Goal: Task Accomplishment & Management: Use online tool/utility

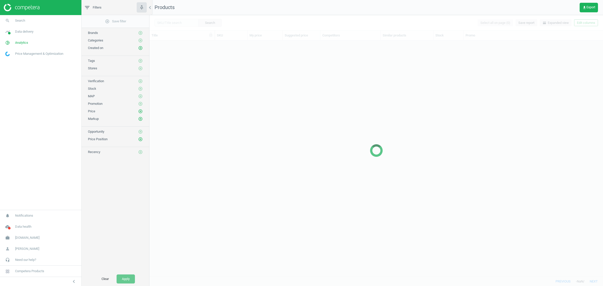
scroll to position [231, 449]
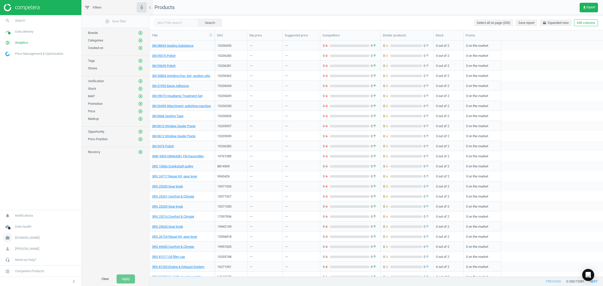
click at [26, 238] on span "[DOMAIN_NAME]" at bounding box center [27, 237] width 24 height 5
click at [23, 221] on span "Switch campaign" at bounding box center [17, 223] width 22 height 4
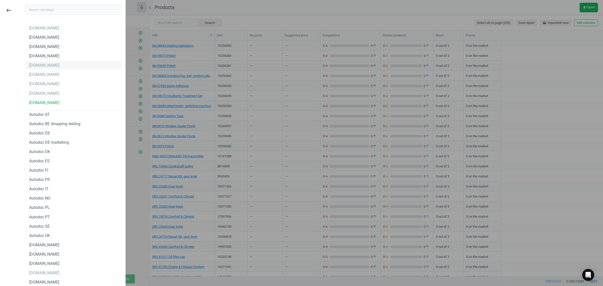
click at [52, 66] on div "autodoc.se" at bounding box center [73, 65] width 96 height 8
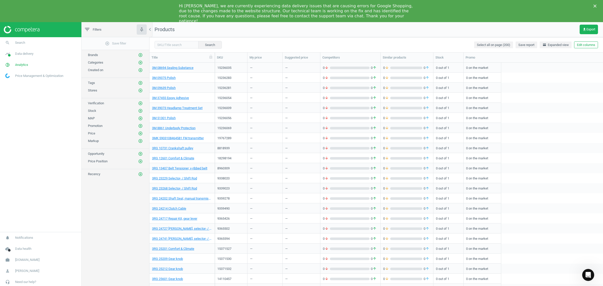
click at [595, 6] on polygon "Close" at bounding box center [595, 6] width 3 height 3
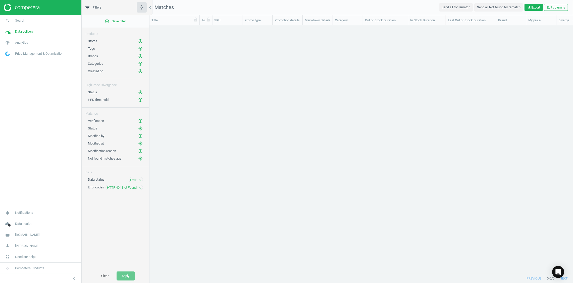
scroll to position [239, 419]
click at [21, 234] on span "autodoc.de" at bounding box center [27, 235] width 24 height 5
click at [106, 277] on button "Clear" at bounding box center [105, 276] width 18 height 9
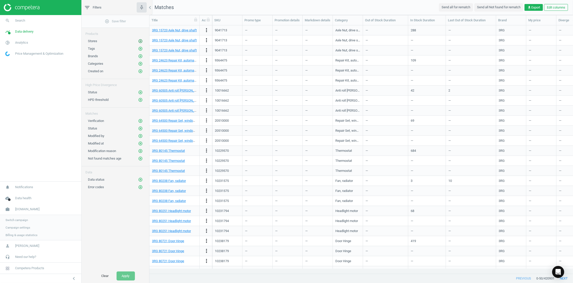
click at [141, 40] on icon "add_circle_outline" at bounding box center [140, 41] width 5 height 5
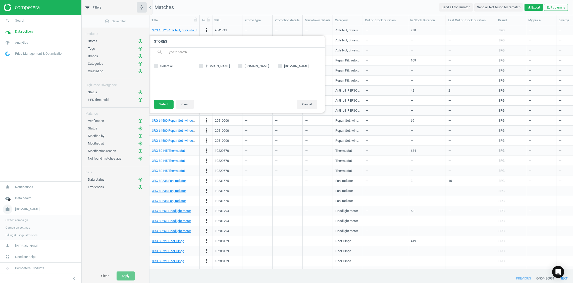
click at [23, 209] on span "autodoc.de" at bounding box center [27, 209] width 24 height 5
click at [26, 236] on span "autodoc.de" at bounding box center [27, 235] width 24 height 5
click at [18, 219] on span "Switch campaign" at bounding box center [17, 220] width 22 height 4
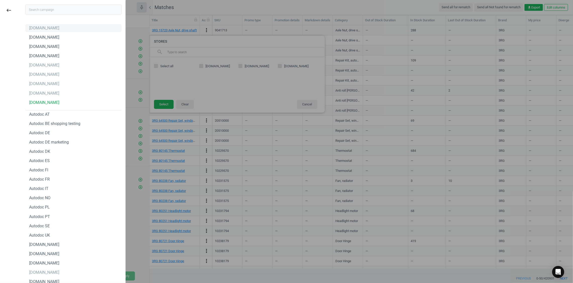
click at [47, 29] on div "autodoc.fr" at bounding box center [73, 28] width 96 height 8
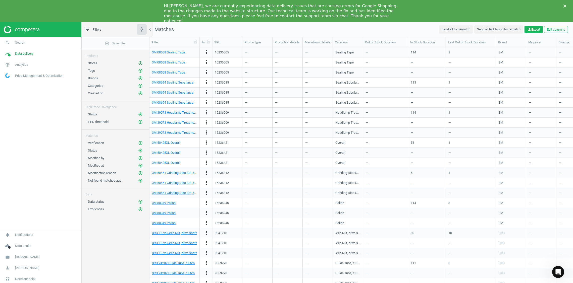
click at [139, 62] on icon "add_circle_outline" at bounding box center [140, 63] width 5 height 5
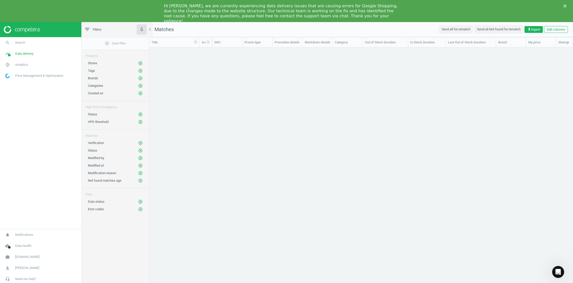
scroll to position [239, 419]
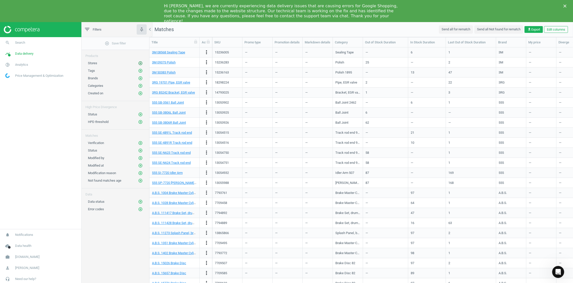
click at [139, 63] on icon "add_circle_outline" at bounding box center [140, 63] width 5 height 5
click at [139, 62] on icon "add_circle_outline" at bounding box center [140, 63] width 5 height 5
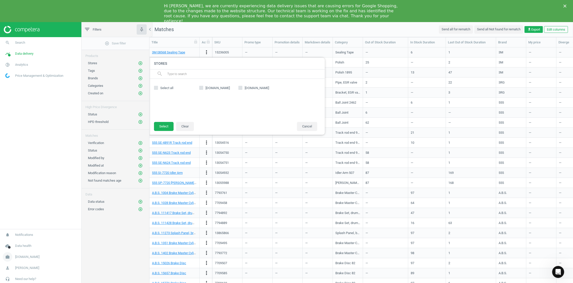
click at [23, 258] on span "[DOMAIN_NAME]" at bounding box center [27, 257] width 24 height 5
click at [23, 240] on span "Switch campaign" at bounding box center [17, 242] width 22 height 4
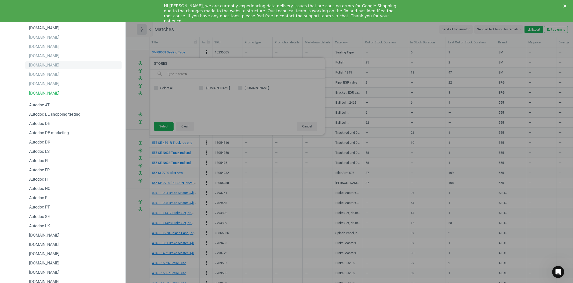
click at [52, 65] on div "autodoc.se" at bounding box center [73, 65] width 96 height 8
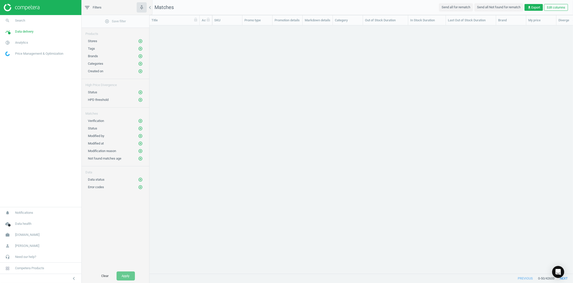
scroll to position [239, 419]
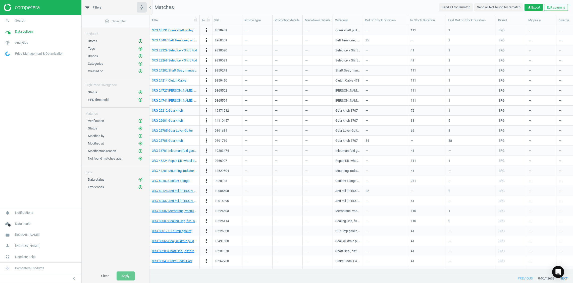
click at [140, 40] on icon "add_circle_outline" at bounding box center [140, 41] width 5 height 5
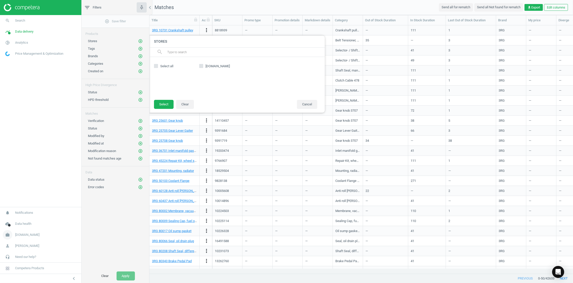
click at [22, 235] on span "[DOMAIN_NAME]" at bounding box center [27, 235] width 24 height 5
click at [22, 220] on span "Switch campaign" at bounding box center [17, 220] width 22 height 4
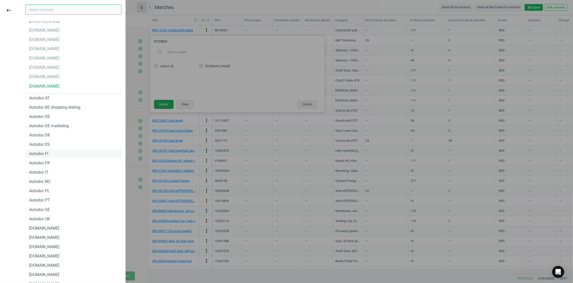
scroll to position [0, 0]
click at [61, 57] on div "[DOMAIN_NAME]" at bounding box center [73, 56] width 96 height 8
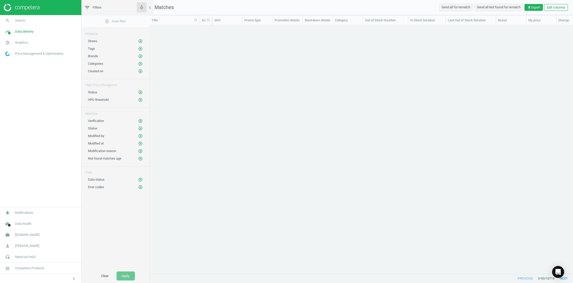
scroll to position [239, 419]
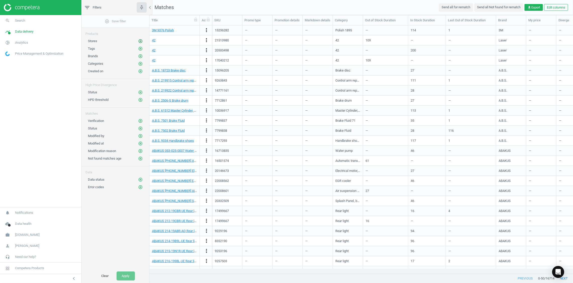
click at [141, 41] on icon "add_circle_outline" at bounding box center [140, 41] width 5 height 5
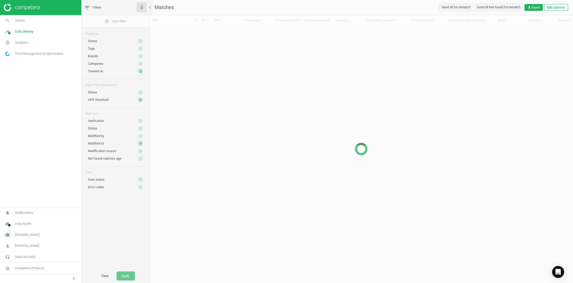
scroll to position [239, 419]
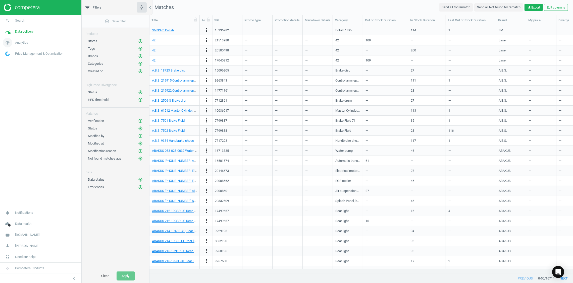
click at [23, 43] on span "Analytics" at bounding box center [21, 42] width 13 height 5
click at [13, 53] on span "Overview" at bounding box center [12, 54] width 12 height 4
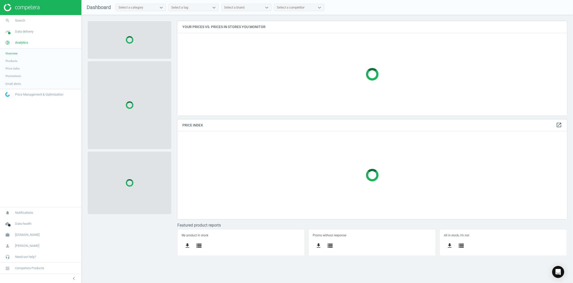
scroll to position [105, 400]
click at [14, 60] on span "Products" at bounding box center [12, 61] width 12 height 4
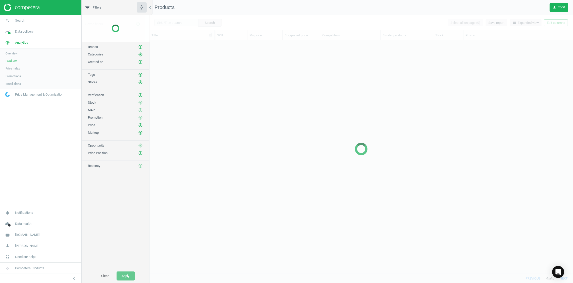
scroll to position [229, 419]
click at [26, 234] on span "autodoc.co.uk" at bounding box center [27, 235] width 24 height 5
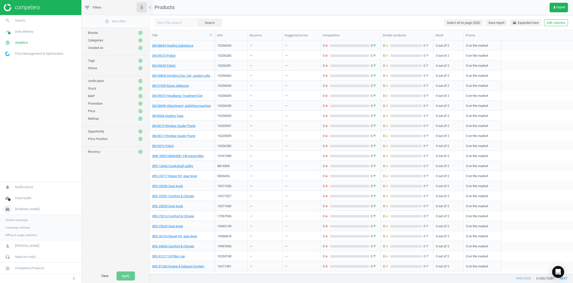
click at [30, 211] on span "autodoc.co.uk" at bounding box center [27, 209] width 24 height 5
click at [27, 235] on span "autodoc.co.uk" at bounding box center [27, 235] width 24 height 5
click at [25, 221] on span "Switch campaign" at bounding box center [17, 220] width 22 height 4
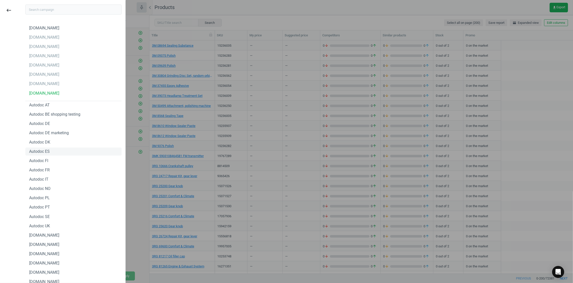
scroll to position [32, 0]
click at [55, 258] on div "[DOMAIN_NAME]" at bounding box center [73, 260] width 96 height 8
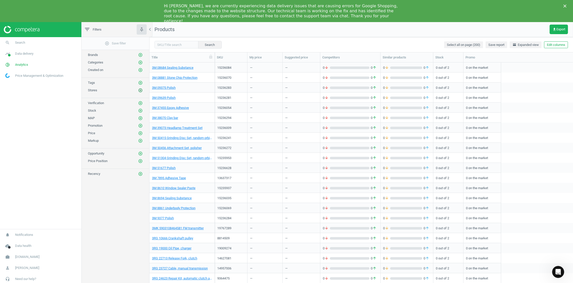
click at [140, 90] on icon "add_circle_outline" at bounding box center [140, 90] width 5 height 5
